Goal: Information Seeking & Learning: Learn about a topic

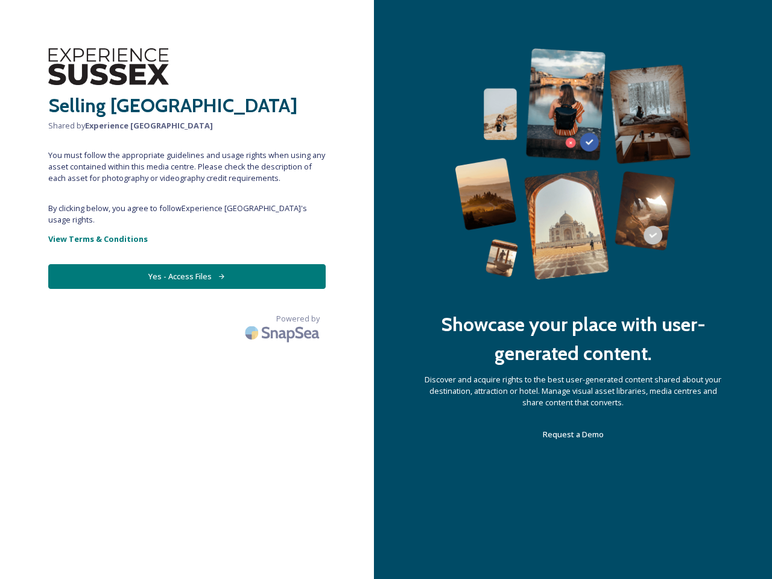
click at [386, 290] on div "Showcase your place with user-generated content. Discover and acquire rights to…" at bounding box center [573, 289] width 398 height 579
click at [187, 265] on button "Yes - Access Files" at bounding box center [186, 276] width 277 height 25
click at [283, 318] on img at bounding box center [283, 332] width 84 height 28
